Goal: Contribute content

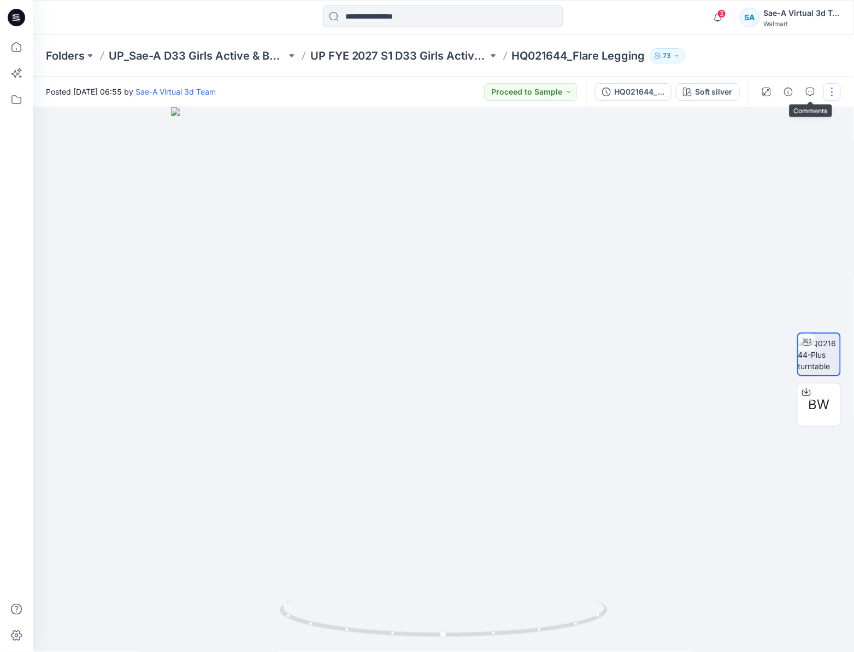
click at [830, 90] on button "button" at bounding box center [832, 91] width 17 height 17
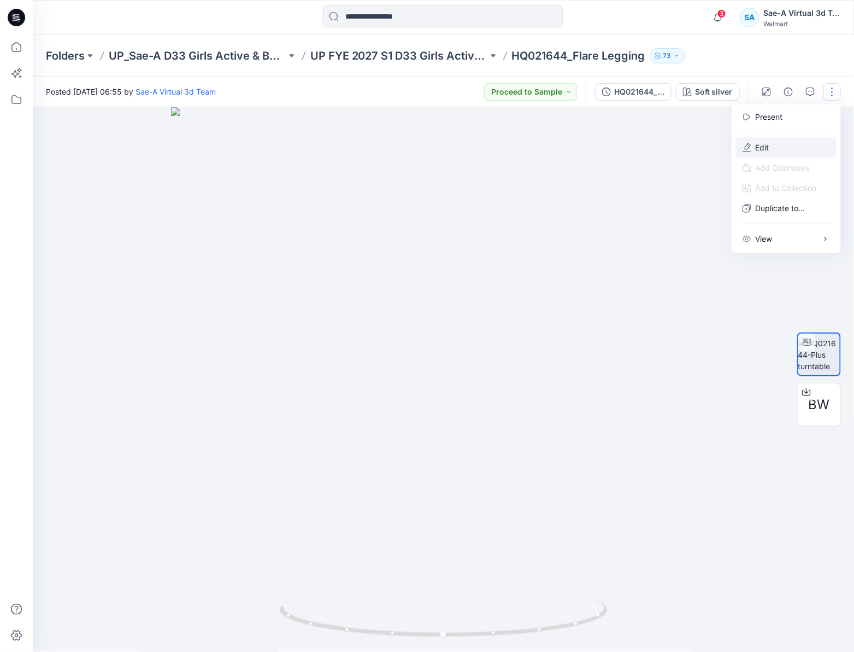
click at [778, 146] on button "Edit" at bounding box center [786, 147] width 101 height 20
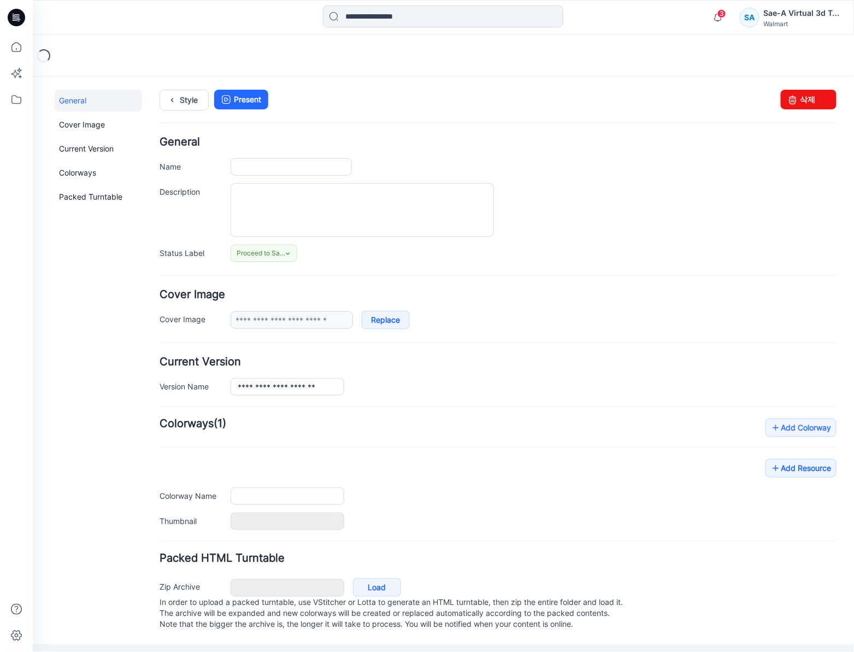
type input "**********"
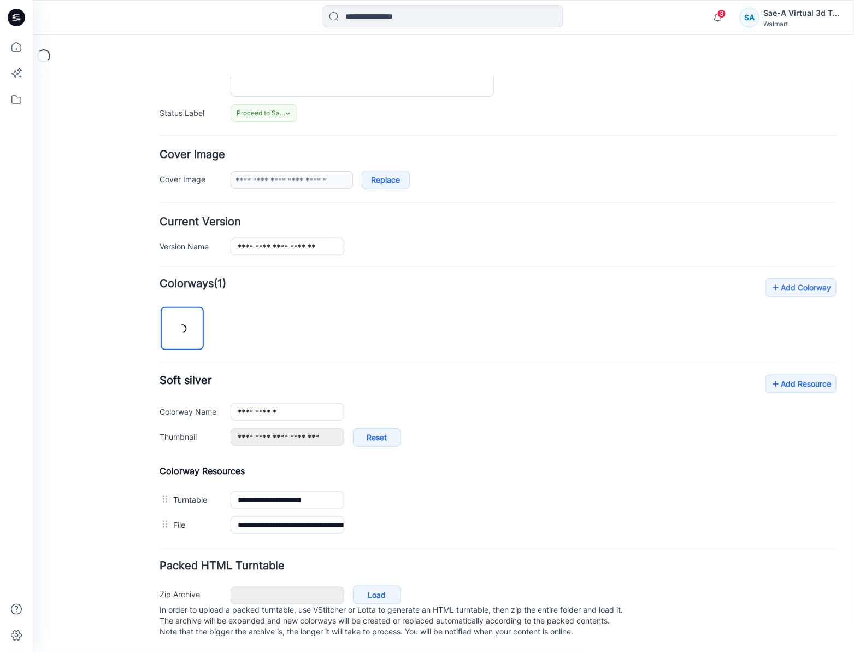
scroll to position [153, 0]
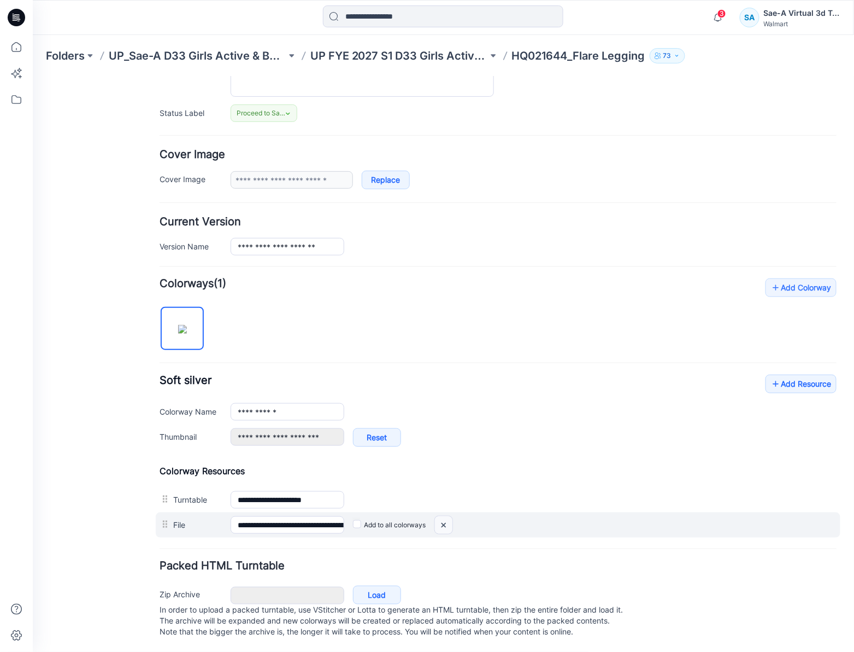
click at [32, 76] on img at bounding box center [32, 76] width 0 height 0
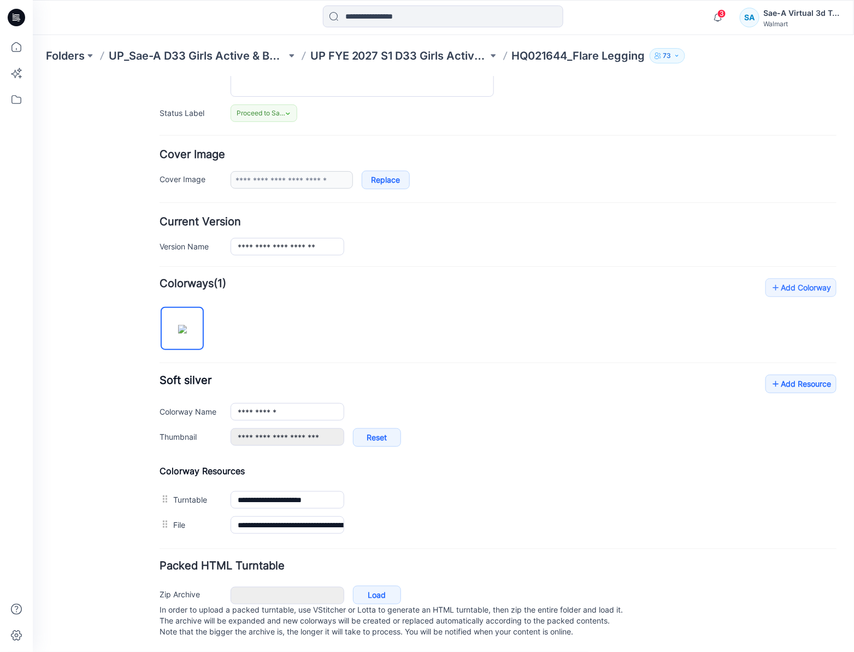
scroll to position [128, 0]
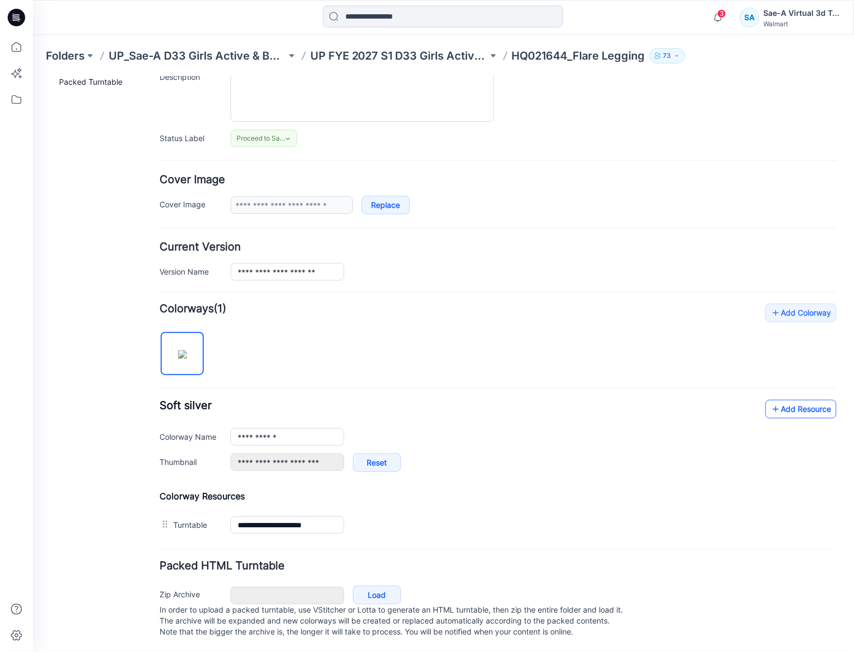
click at [781, 399] on link "Add Resource" at bounding box center [800, 408] width 71 height 19
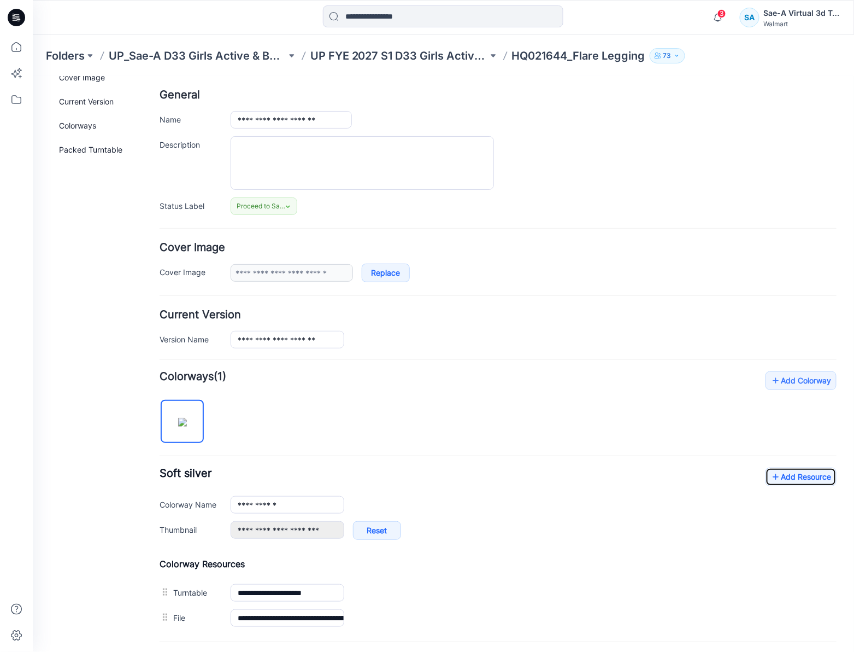
scroll to position [0, 0]
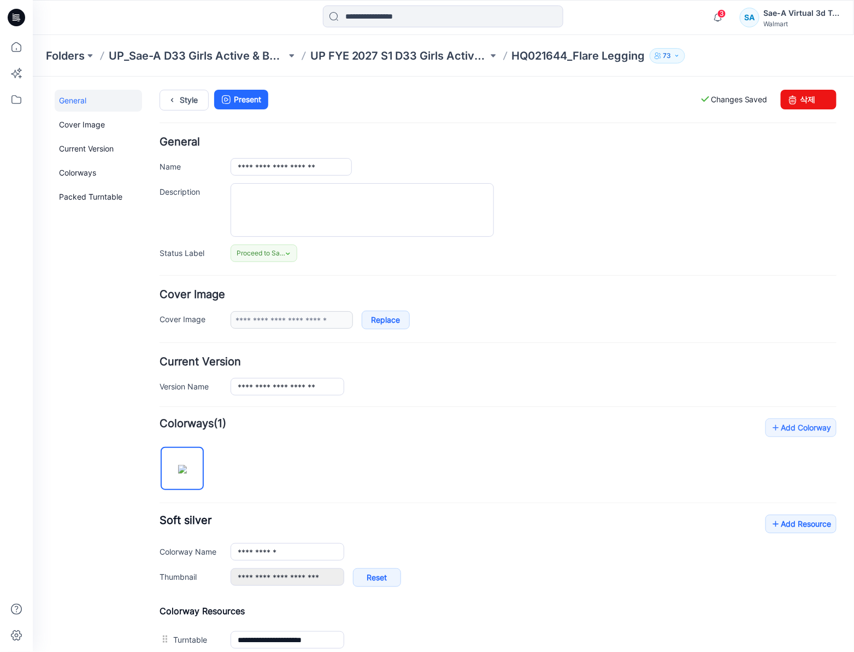
click at [181, 114] on div "Style Present Changes Saved 삭제" at bounding box center [497, 112] width 677 height 47
